Goal: Information Seeking & Learning: Learn about a topic

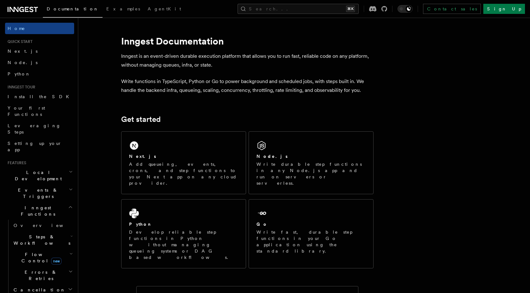
click at [24, 233] on span "Steps & Workflows" at bounding box center [40, 239] width 59 height 13
click at [31, 252] on span "Overview" at bounding box center [52, 254] width 65 height 5
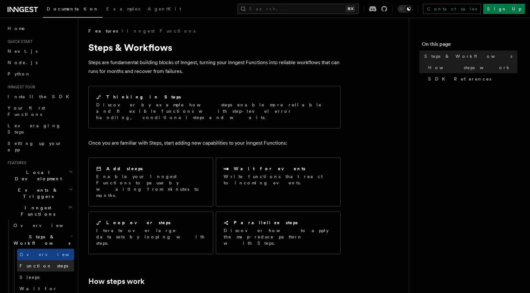
click at [47, 263] on span "Function steps" at bounding box center [44, 265] width 49 height 5
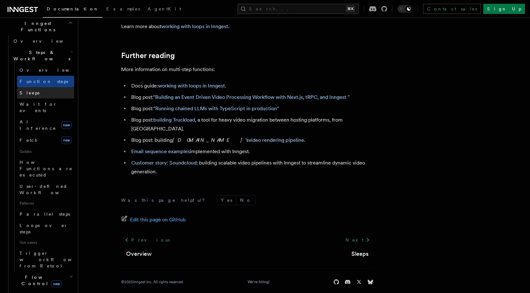
scroll to position [191, 0]
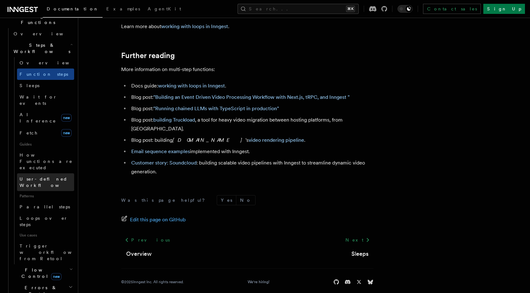
click at [51, 176] on span "User-defined Workflows" at bounding box center [48, 181] width 57 height 11
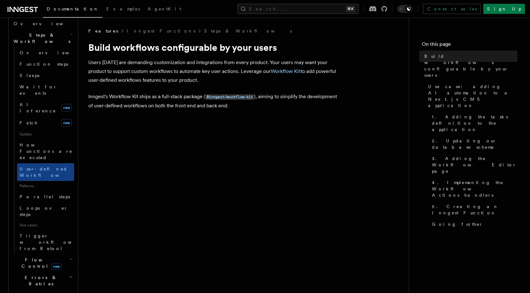
scroll to position [209, 0]
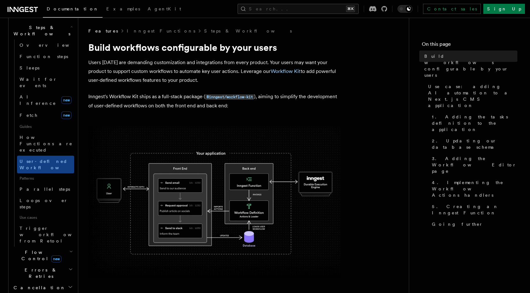
click at [51, 255] on span "new" at bounding box center [56, 258] width 10 height 7
click at [40, 264] on link "Overview" at bounding box center [45, 269] width 57 height 11
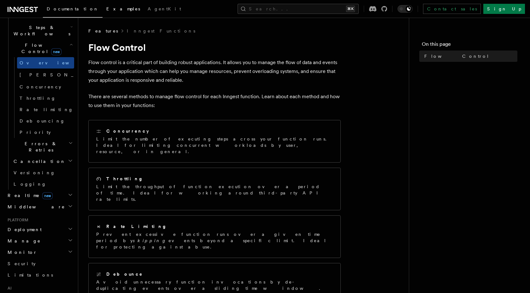
click at [103, 12] on link "Examples" at bounding box center [123, 9] width 41 height 15
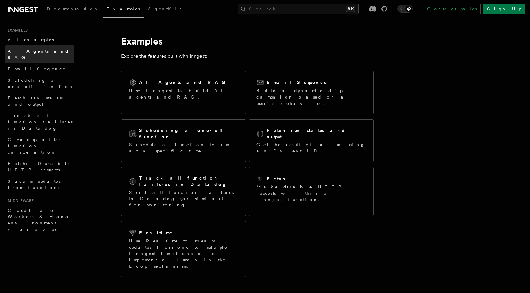
click at [31, 51] on span "AI Agents and RAG" at bounding box center [39, 54] width 62 height 11
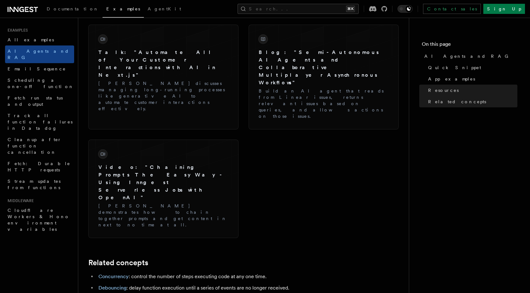
scroll to position [1071, 0]
